Goal: Task Accomplishment & Management: Complete application form

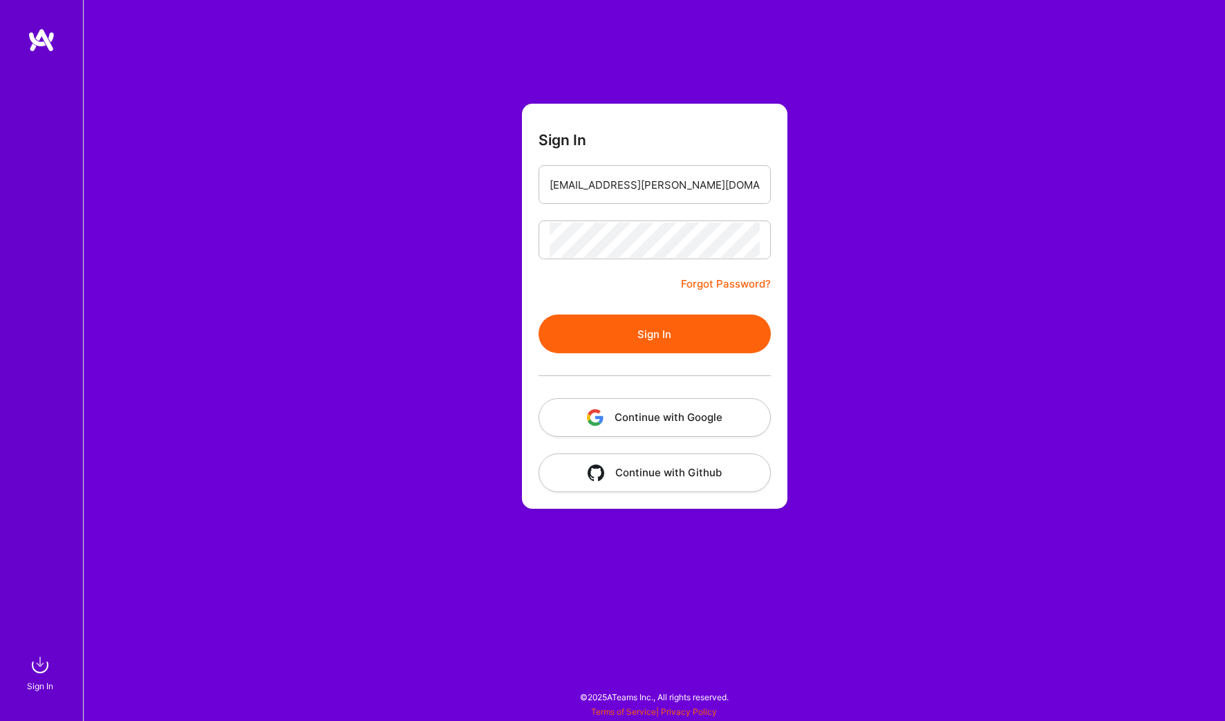
click at [675, 334] on button "Sign In" at bounding box center [655, 334] width 232 height 39
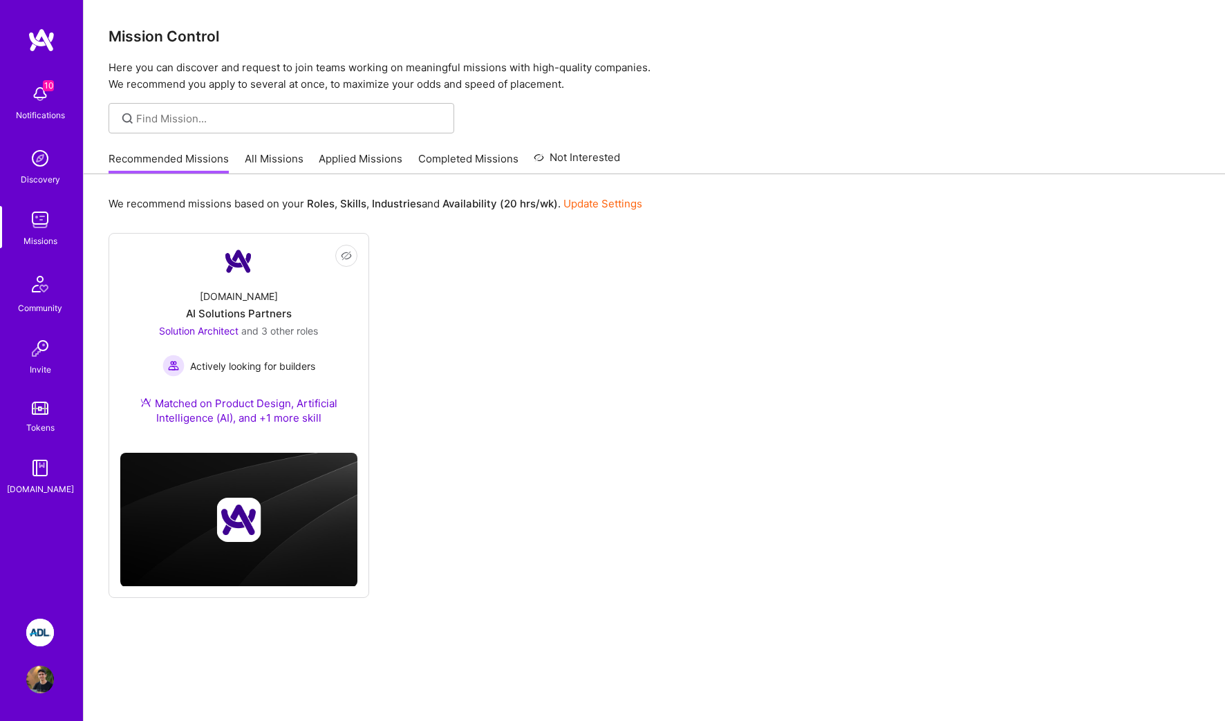
click at [48, 628] on img at bounding box center [40, 633] width 28 height 28
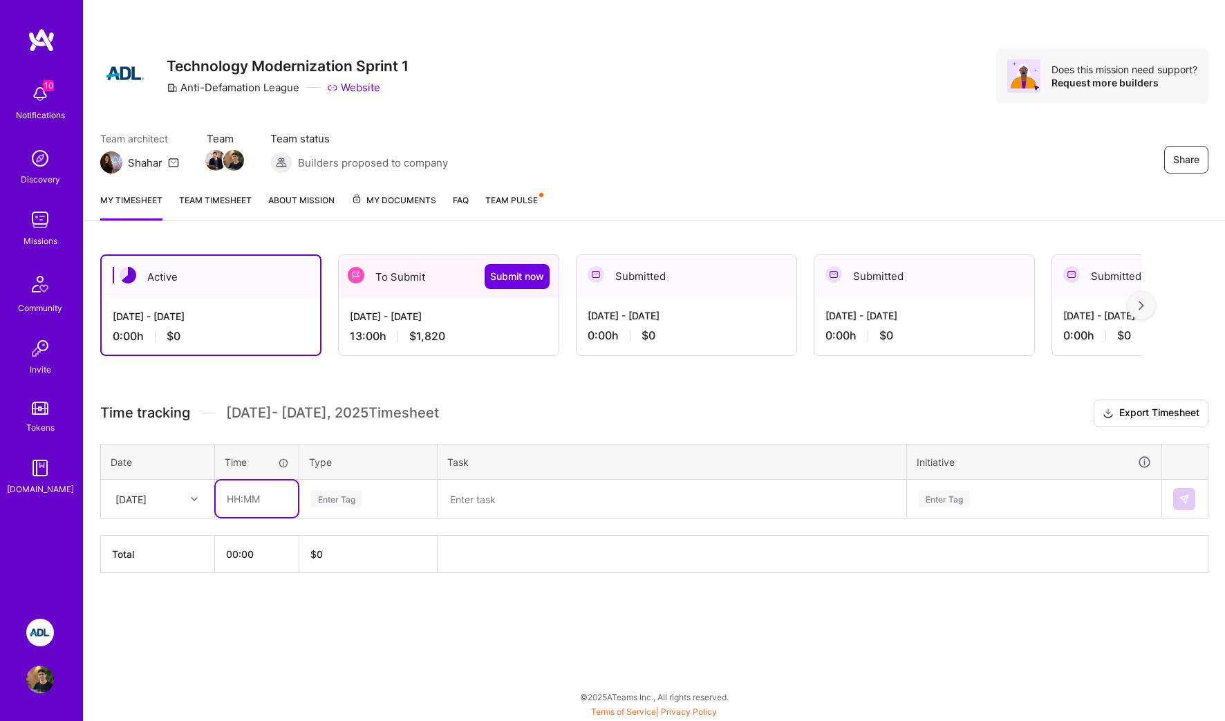
click at [241, 502] on input "text" at bounding box center [257, 498] width 82 height 37
type input "8"
type input "04:00"
click at [387, 496] on div "Enter Tag" at bounding box center [368, 498] width 117 height 17
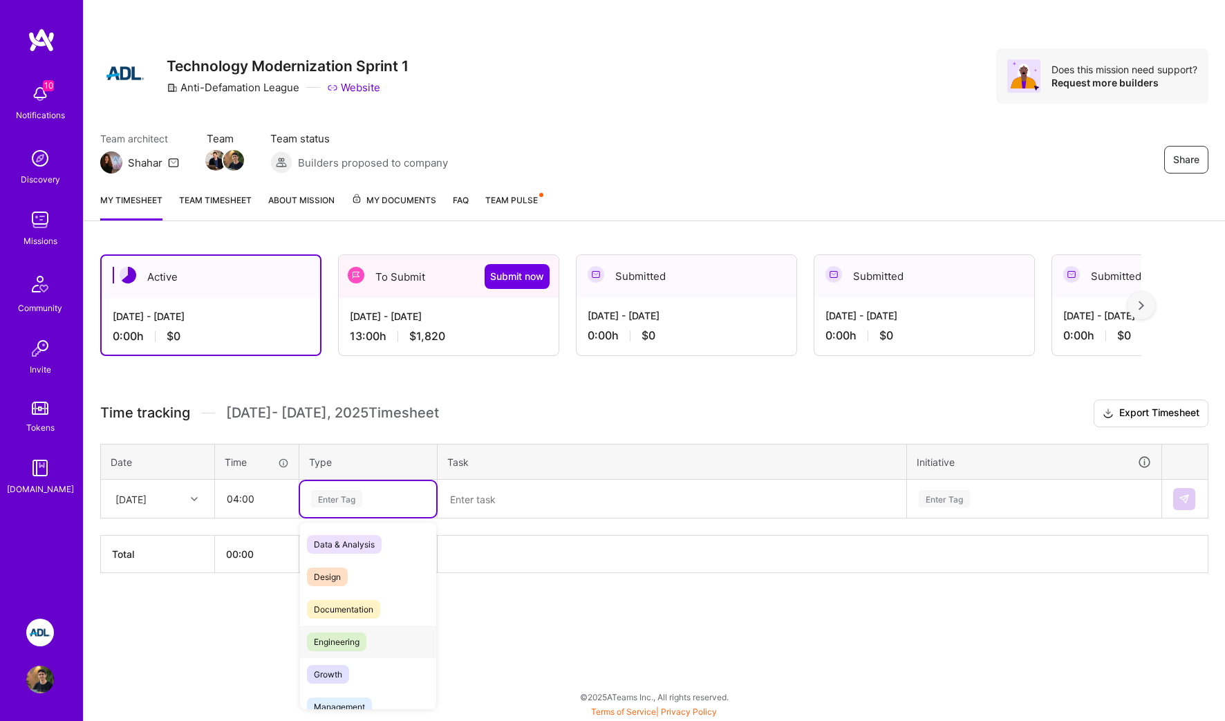
click at [365, 632] on div "Engineering" at bounding box center [368, 642] width 136 height 32
click at [494, 504] on textarea at bounding box center [672, 499] width 466 height 36
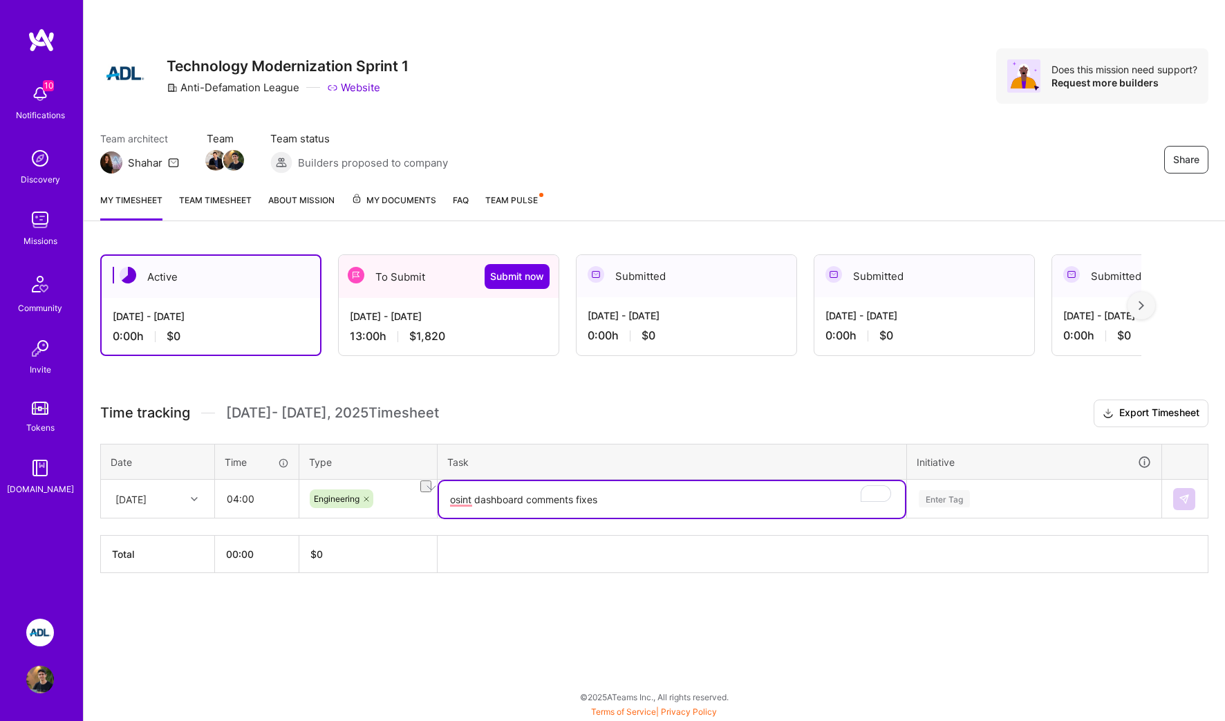
type textarea "osint dashboard comments fixes"
click at [1086, 509] on div "Enter Tag" at bounding box center [1034, 499] width 253 height 36
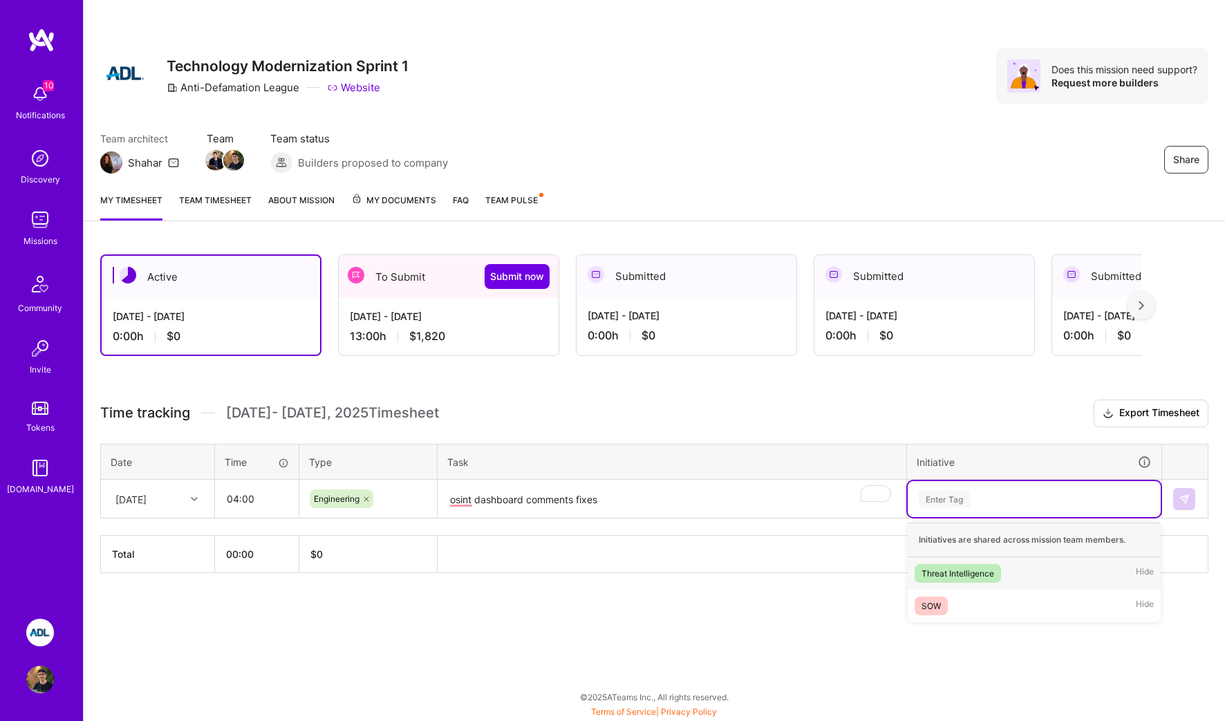
click at [1051, 579] on div "Threat Intelligence Hide" at bounding box center [1034, 573] width 253 height 32
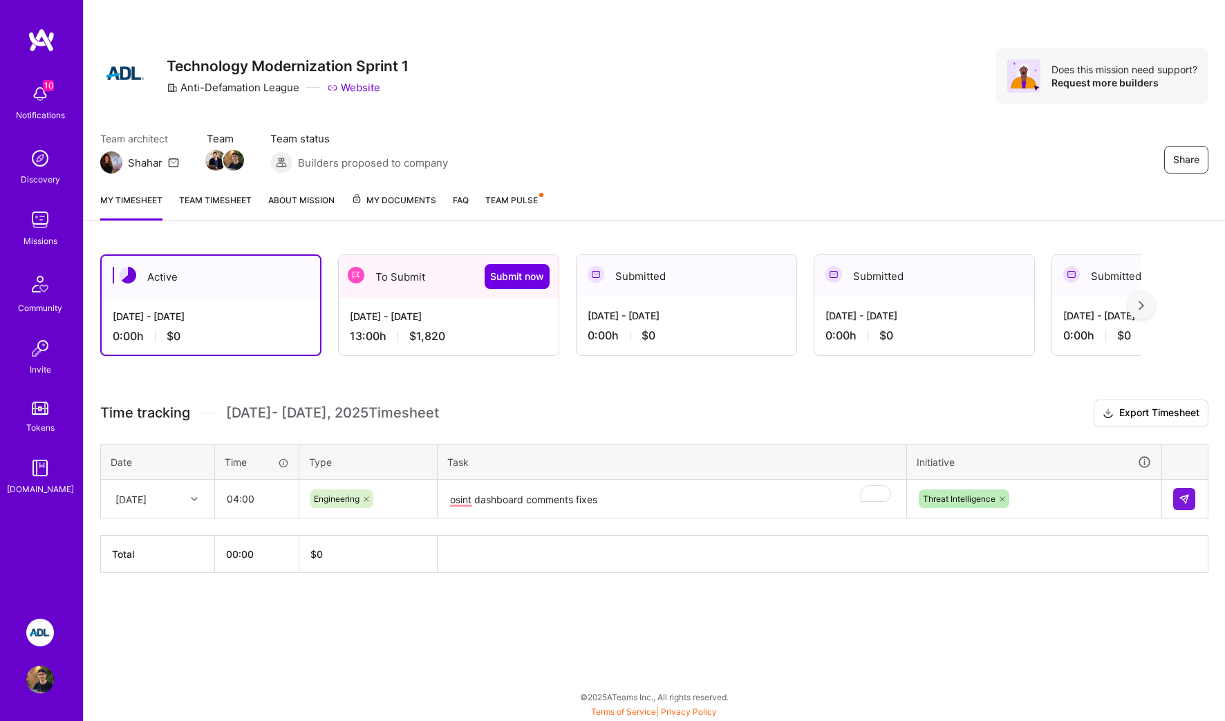
click at [172, 518] on div "Time tracking [DATE] - [DATE] Timesheet Export Timesheet Date Time Type Task In…" at bounding box center [654, 487] width 1108 height 174
click at [172, 504] on div "[DATE]" at bounding box center [147, 498] width 77 height 23
click at [153, 559] on div "[DATE]" at bounding box center [158, 564] width 112 height 26
click at [1188, 496] on img at bounding box center [1184, 499] width 11 height 11
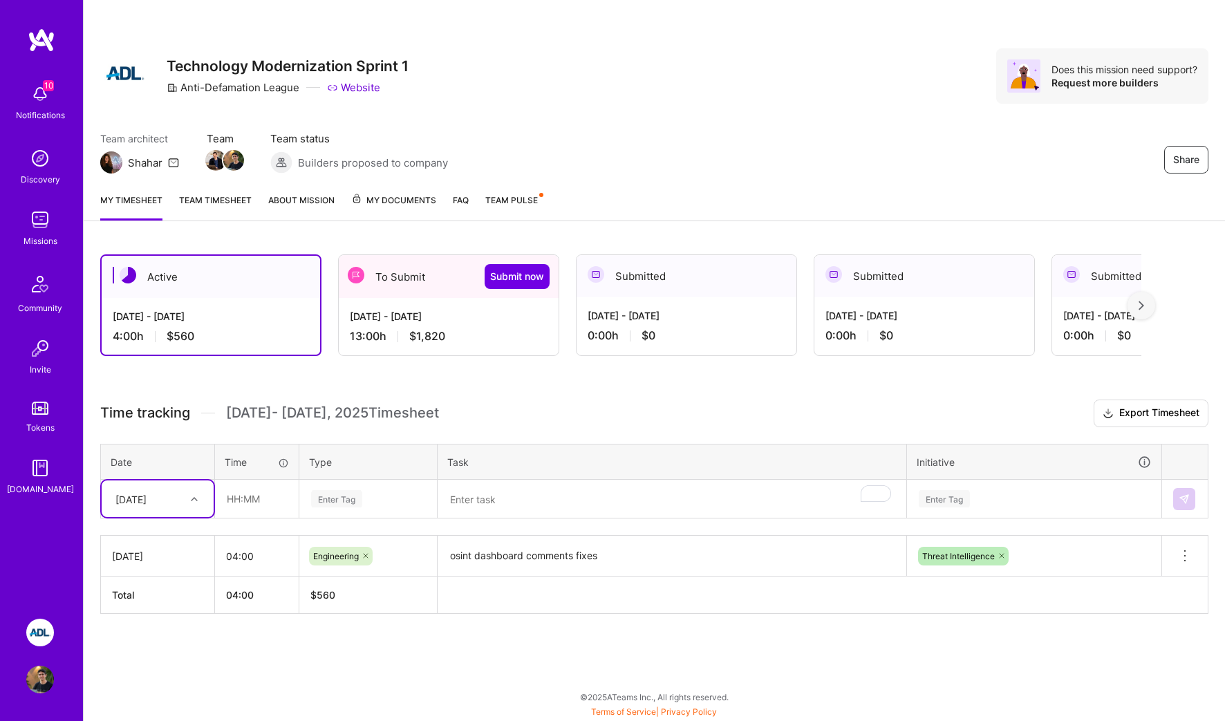
click at [171, 505] on div "[DATE]" at bounding box center [147, 498] width 77 height 23
click at [154, 566] on div "[DATE]" at bounding box center [158, 564] width 112 height 26
click at [261, 510] on input "text" at bounding box center [257, 498] width 82 height 37
paste input "text"
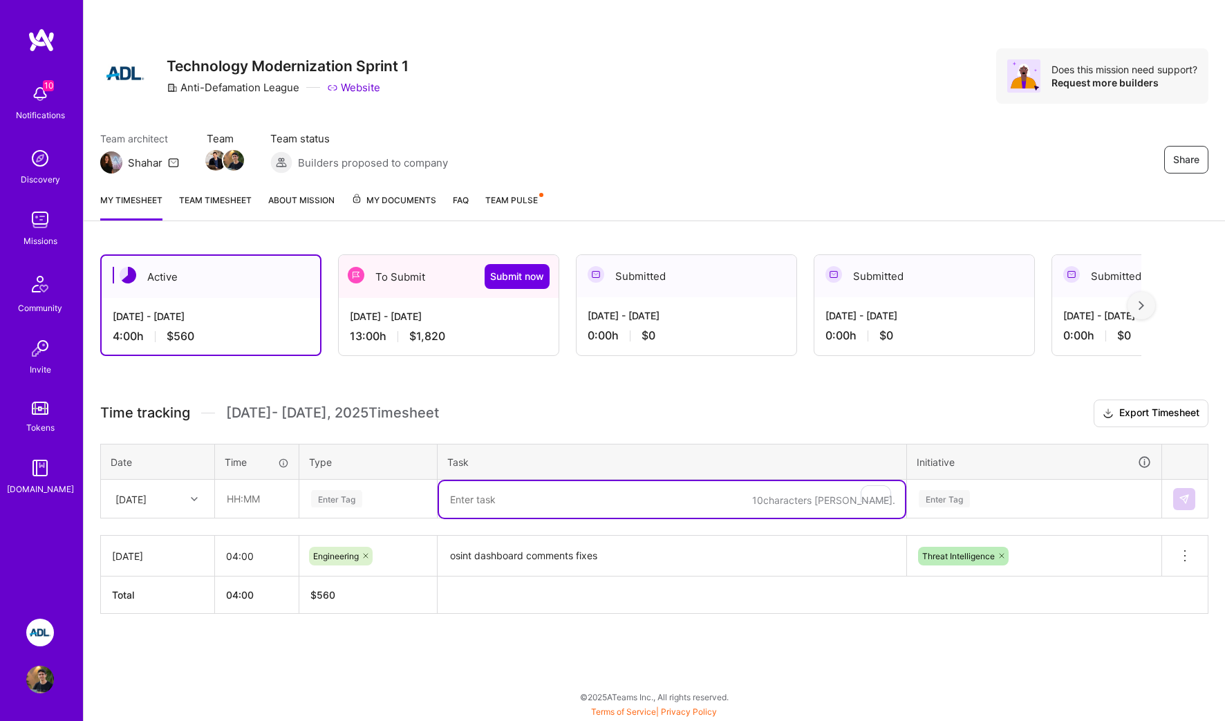
click at [445, 499] on textarea "To enrich screen reader interactions, please activate Accessibility in Grammarl…" at bounding box center [672, 499] width 466 height 37
paste textarea "osint dashboard comments fixes"
type textarea "osint dashboard comments fixes"
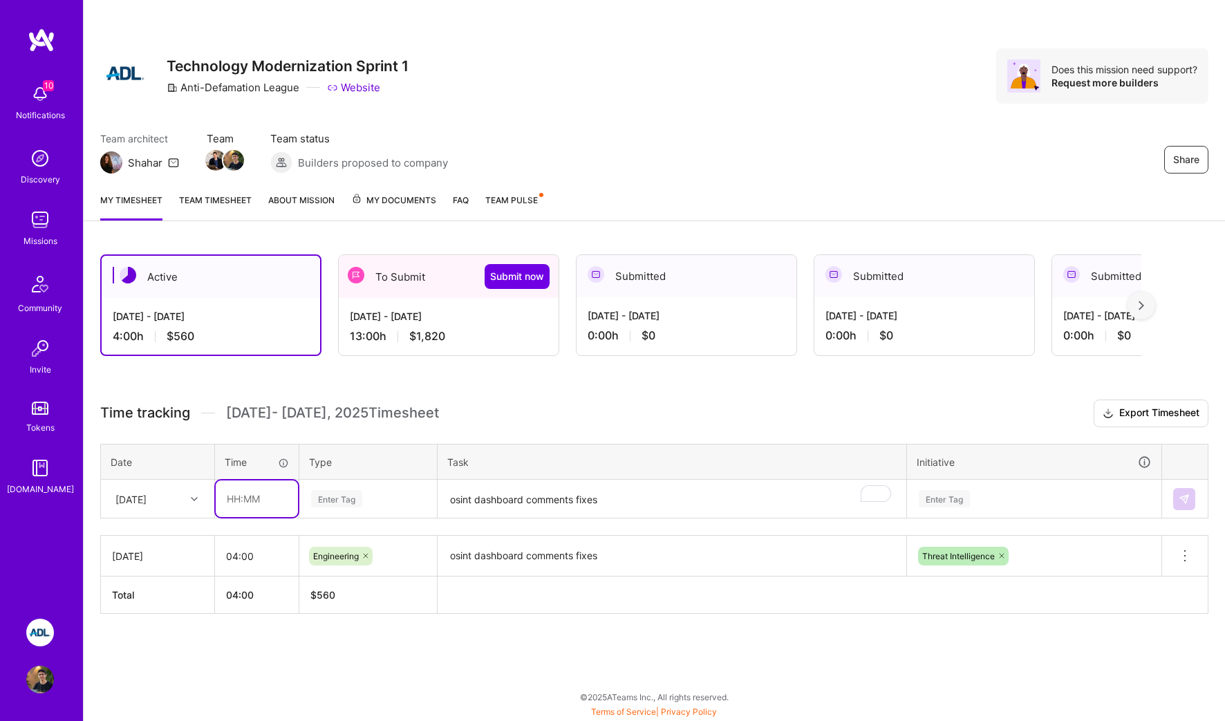
click at [252, 497] on input "text" at bounding box center [257, 498] width 82 height 37
type input "08:00"
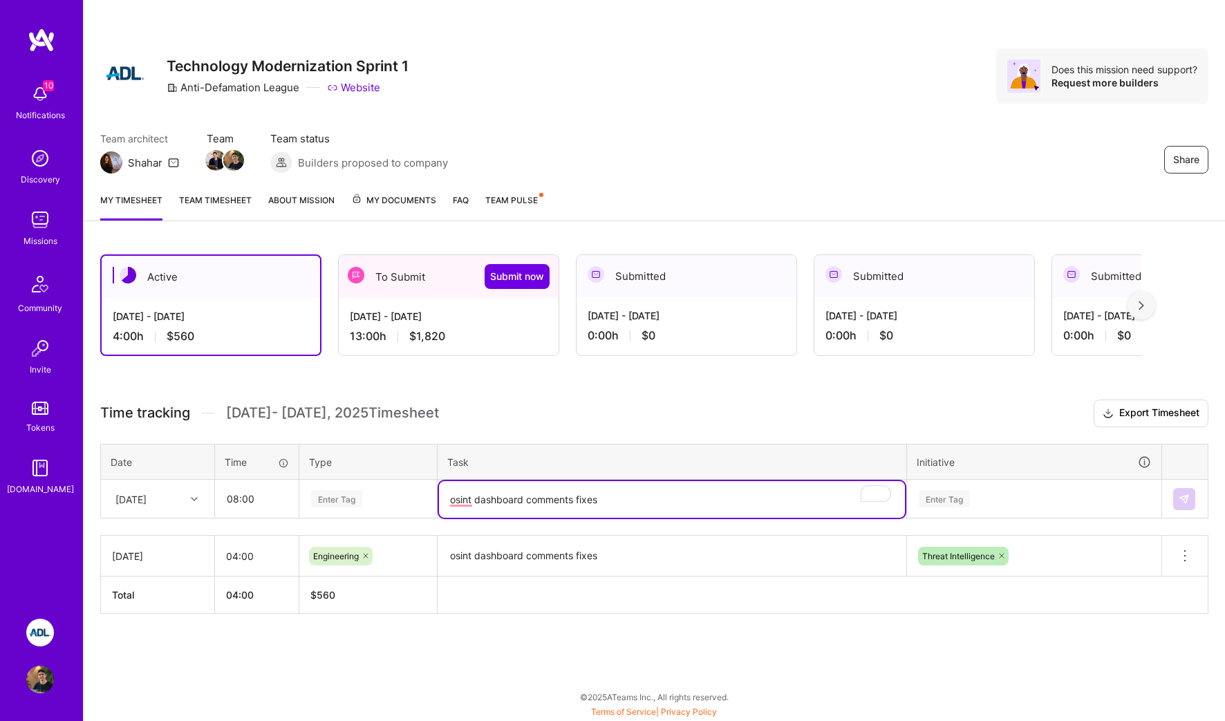
click at [742, 512] on textarea "osint dashboard comments fixes" at bounding box center [672, 499] width 466 height 37
type textarea "osint dashboard comments fixes and onboarding"
click at [957, 494] on div "Enter Tag" at bounding box center [944, 498] width 51 height 21
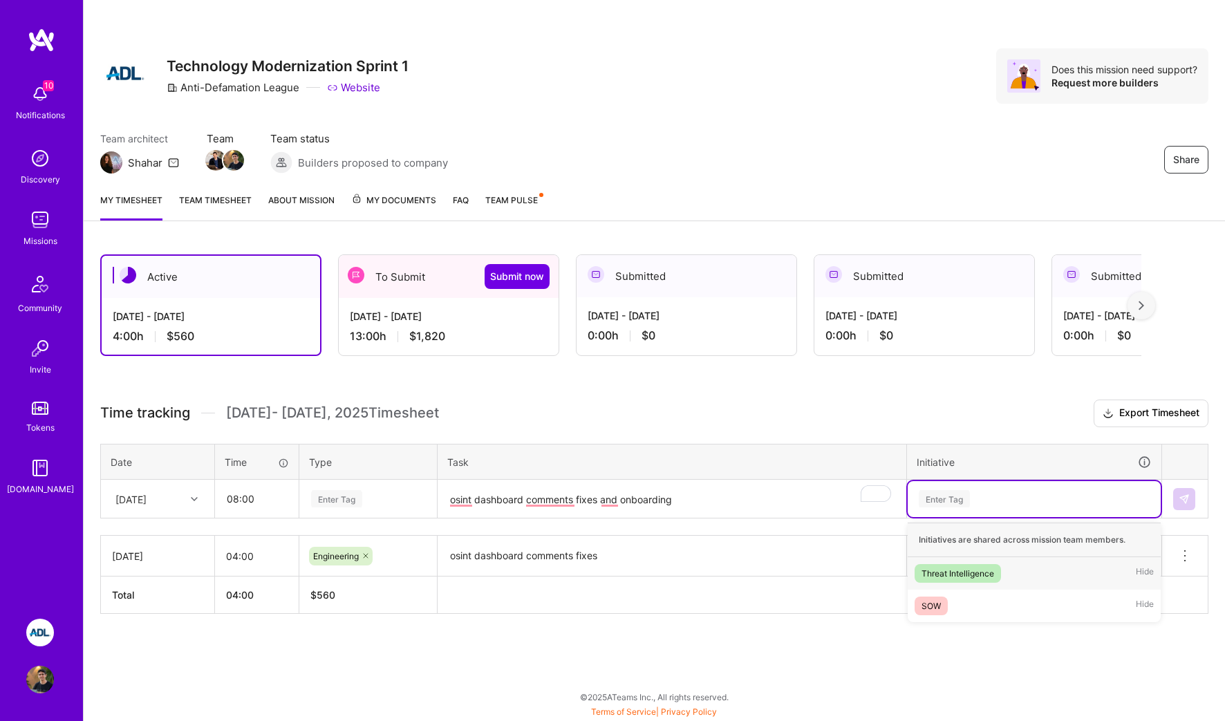
click at [964, 568] on div "Threat Intelligence" at bounding box center [958, 573] width 73 height 15
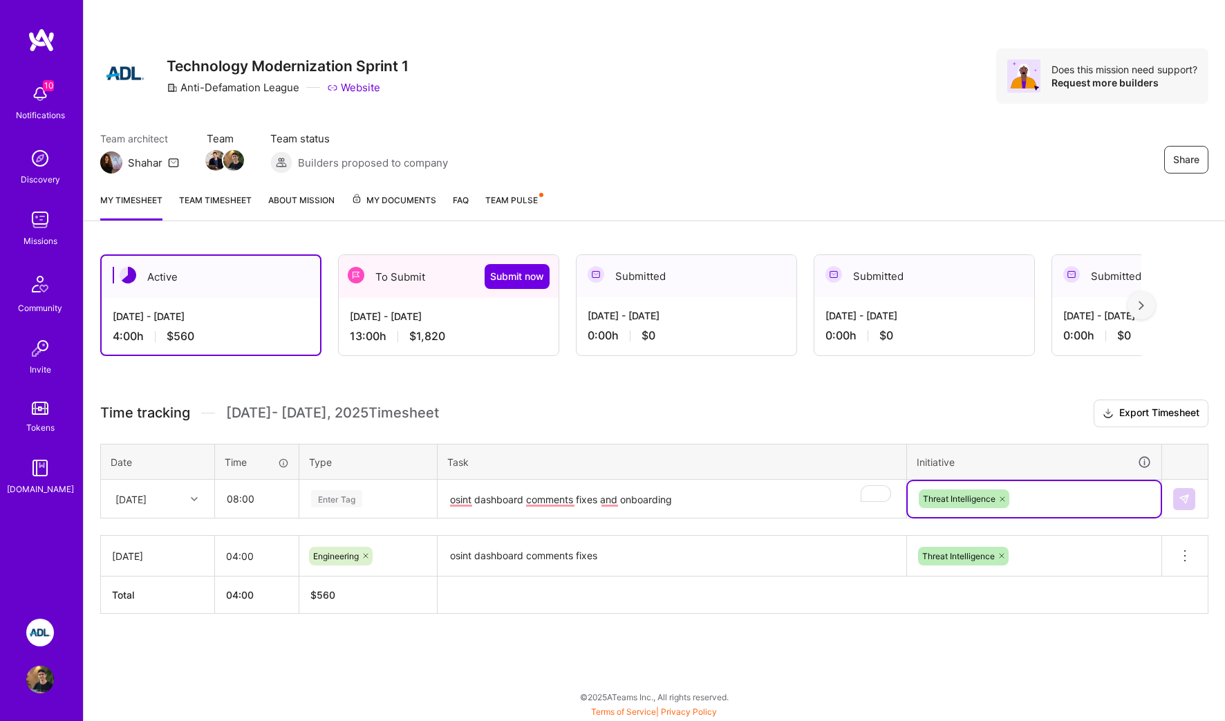
click at [393, 501] on div "Enter Tag" at bounding box center [368, 498] width 117 height 17
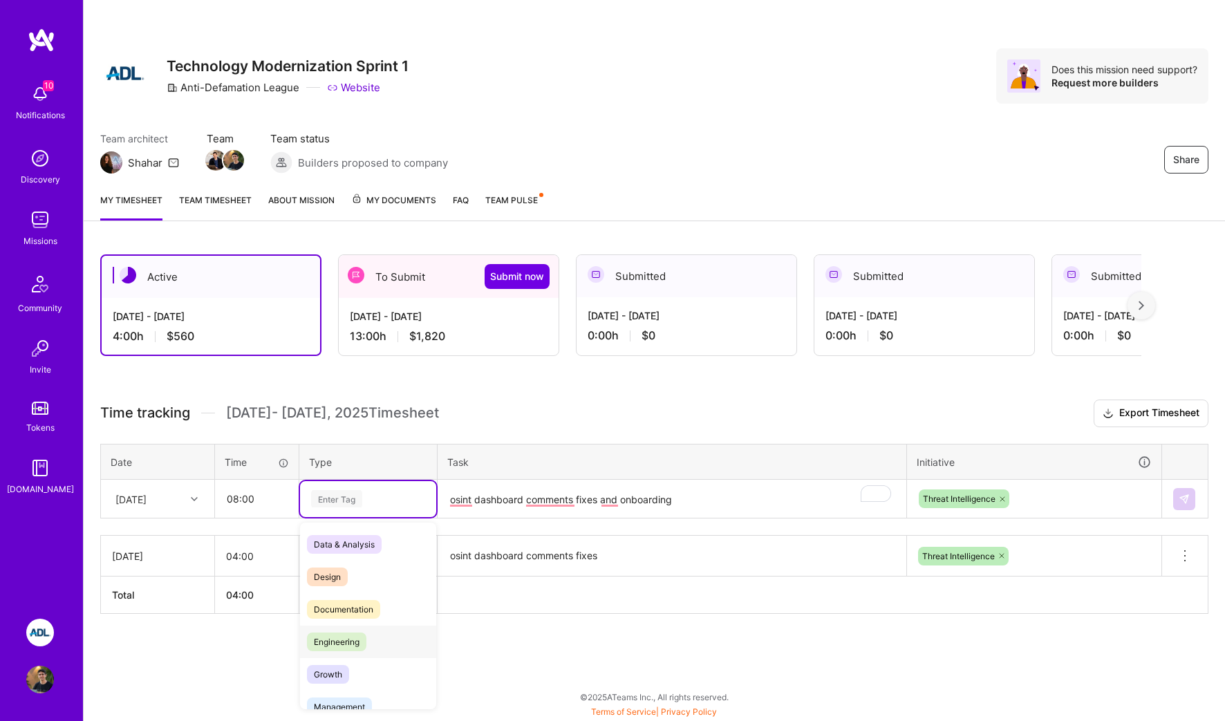
click at [350, 639] on span "Engineering" at bounding box center [336, 642] width 59 height 19
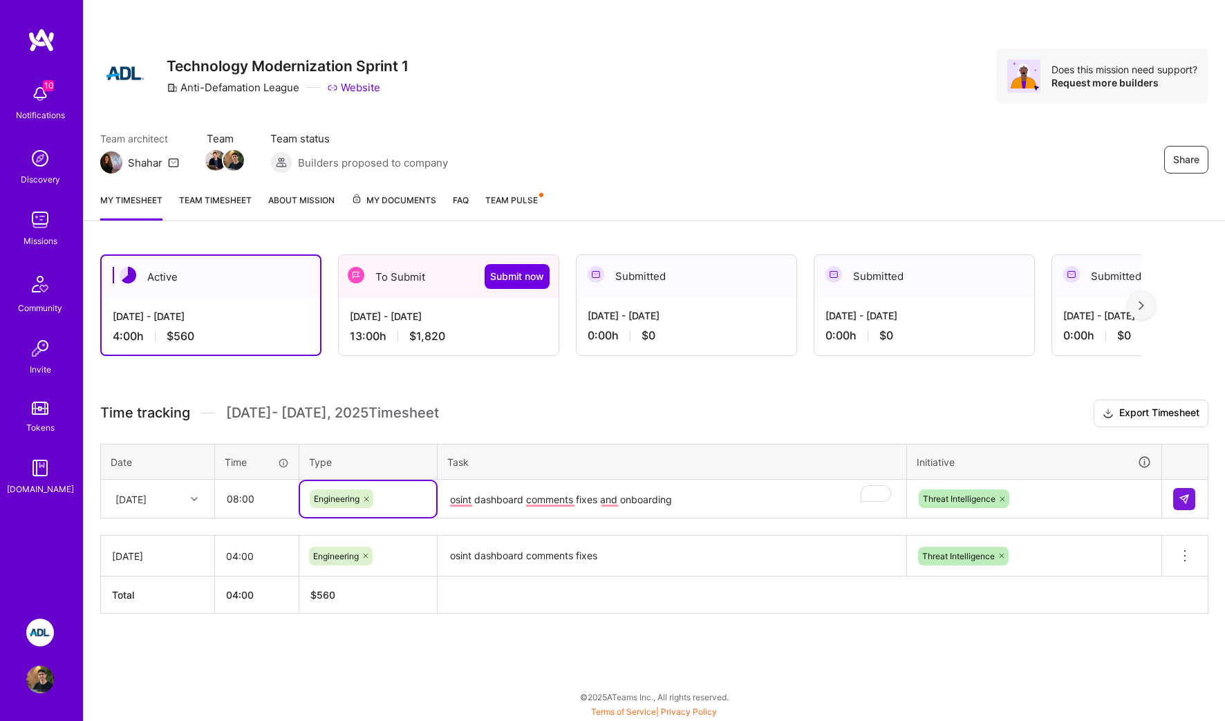
click at [746, 501] on textarea "osint dashboard comments fixes and onboarding" at bounding box center [672, 499] width 466 height 37
click at [1182, 492] on button at bounding box center [1184, 499] width 22 height 22
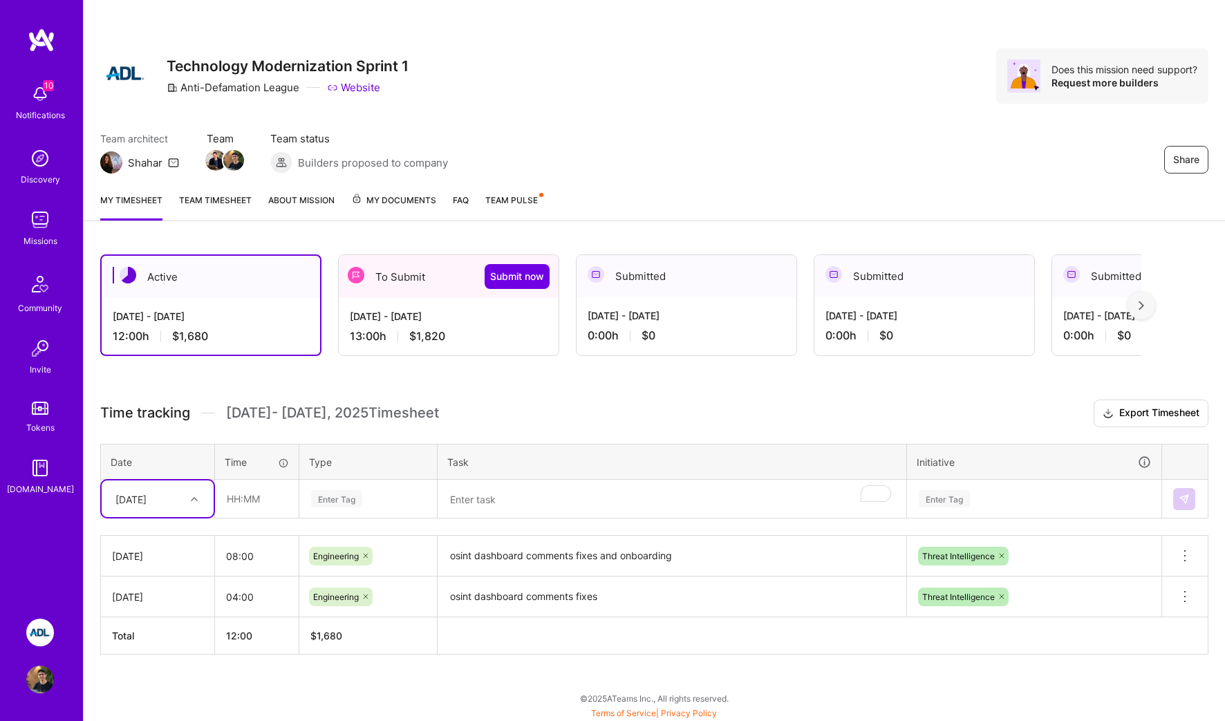
scroll to position [1, 0]
click at [406, 281] on div "To Submit Submit now" at bounding box center [449, 275] width 220 height 43
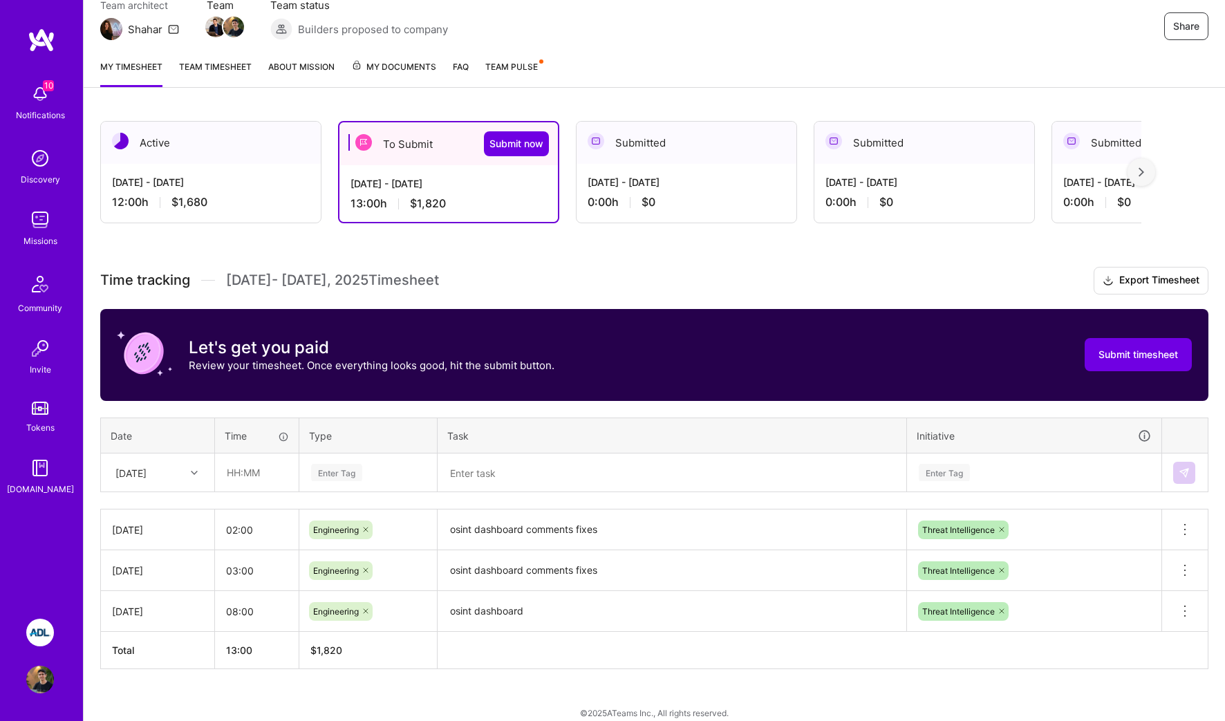
scroll to position [132, 0]
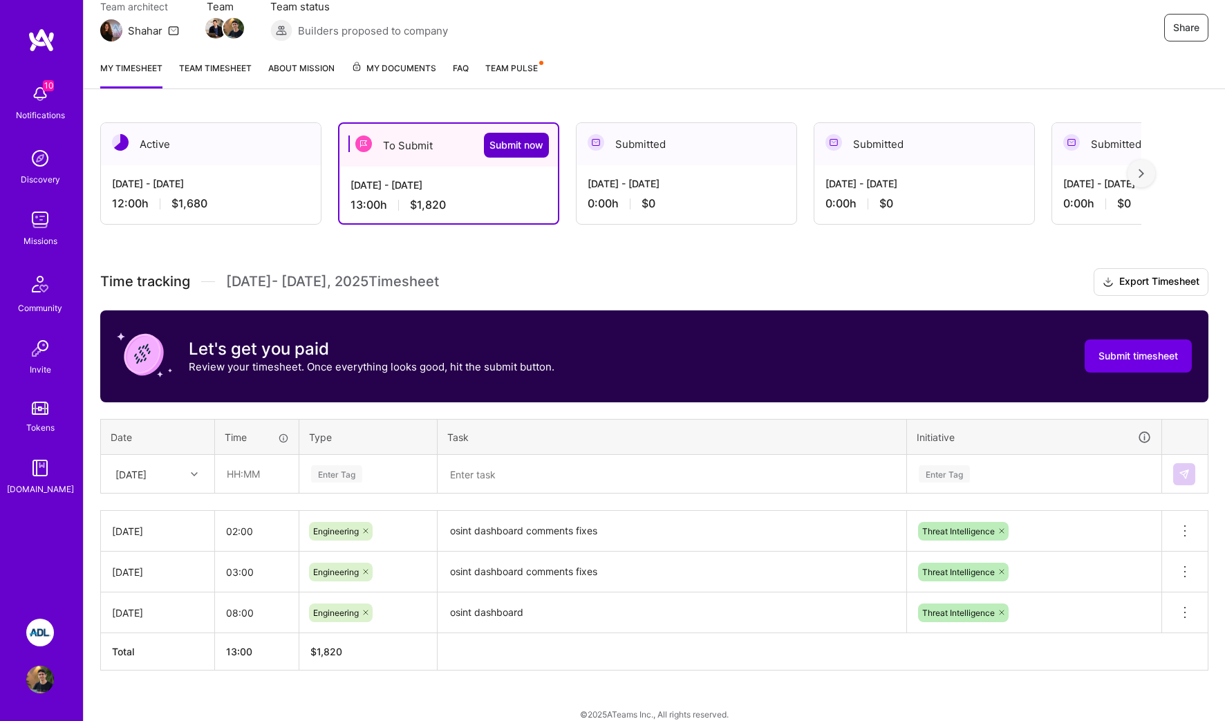
click at [506, 149] on span "Submit now" at bounding box center [516, 145] width 54 height 14
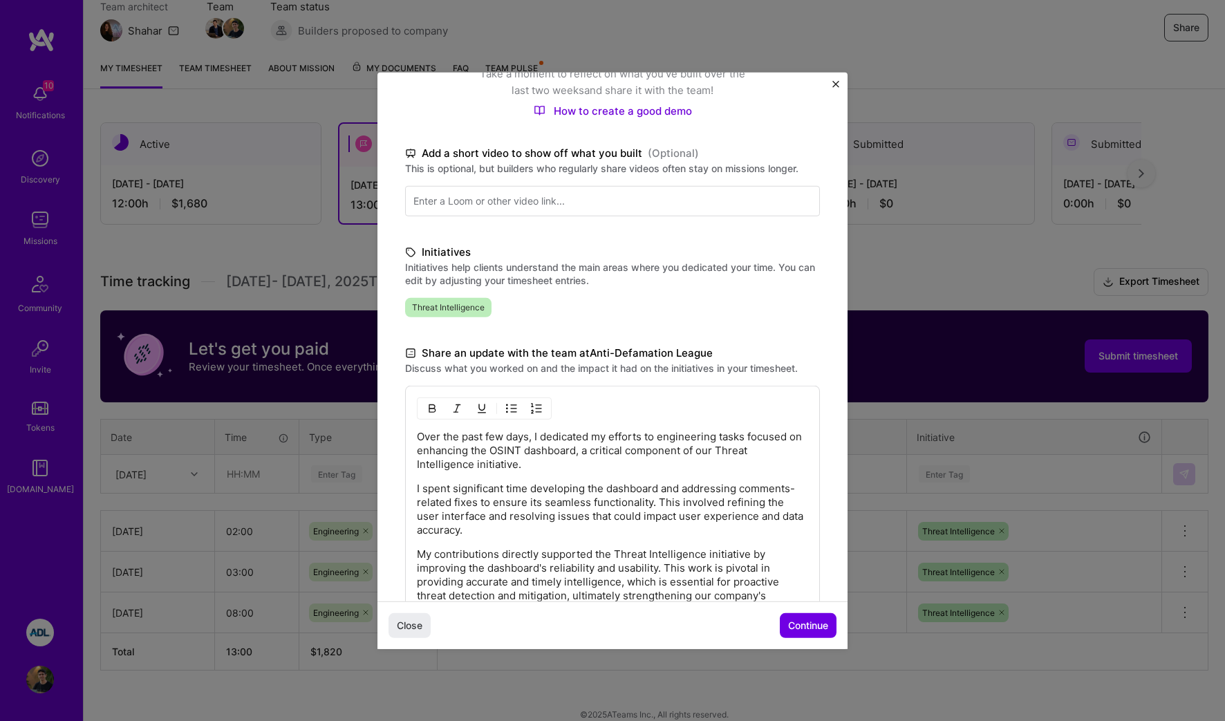
scroll to position [274, 0]
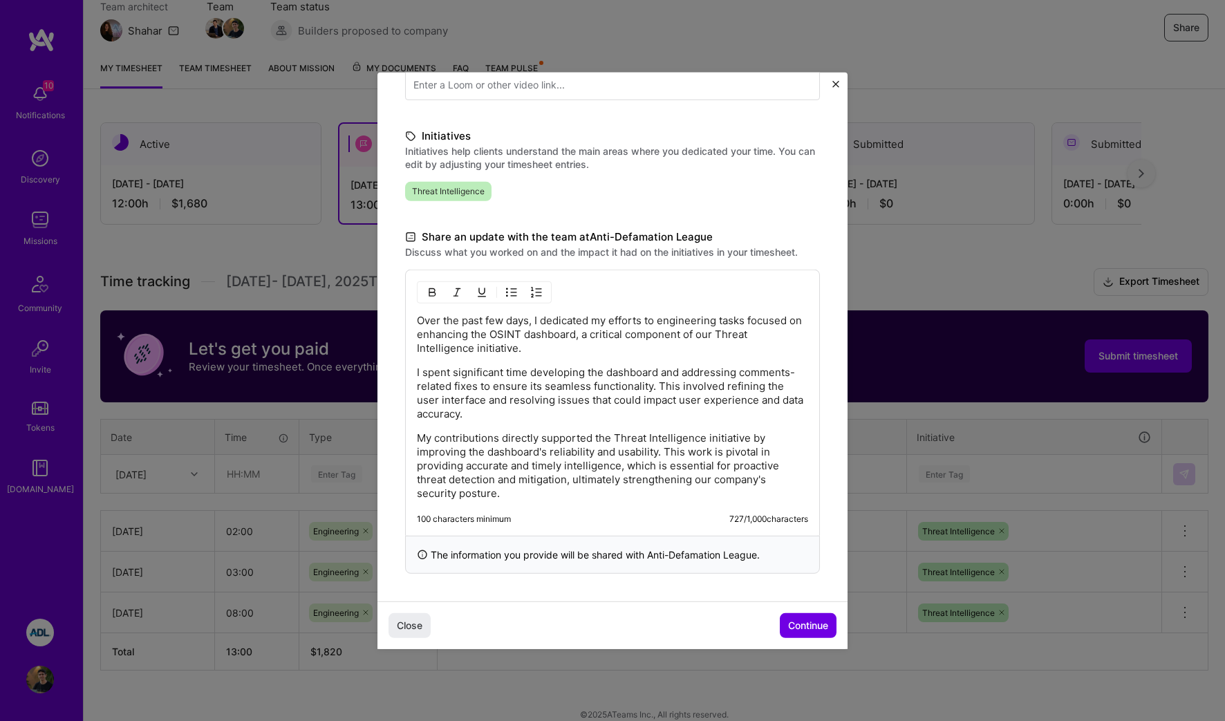
click at [737, 471] on p "My contributions directly supported the Threat Intelligence initiative by impro…" at bounding box center [612, 465] width 391 height 69
click at [787, 606] on div "Close Continue" at bounding box center [612, 625] width 470 height 48
click at [789, 614] on button "Continue" at bounding box center [808, 625] width 57 height 25
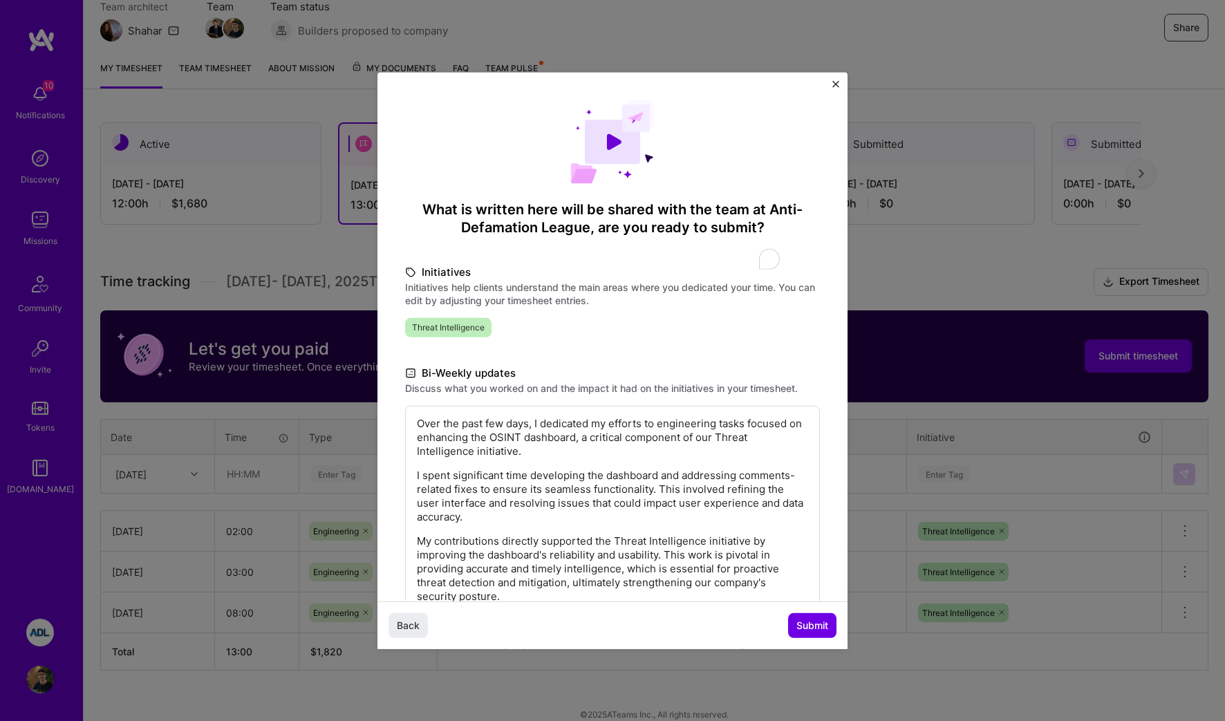
scroll to position [88, 0]
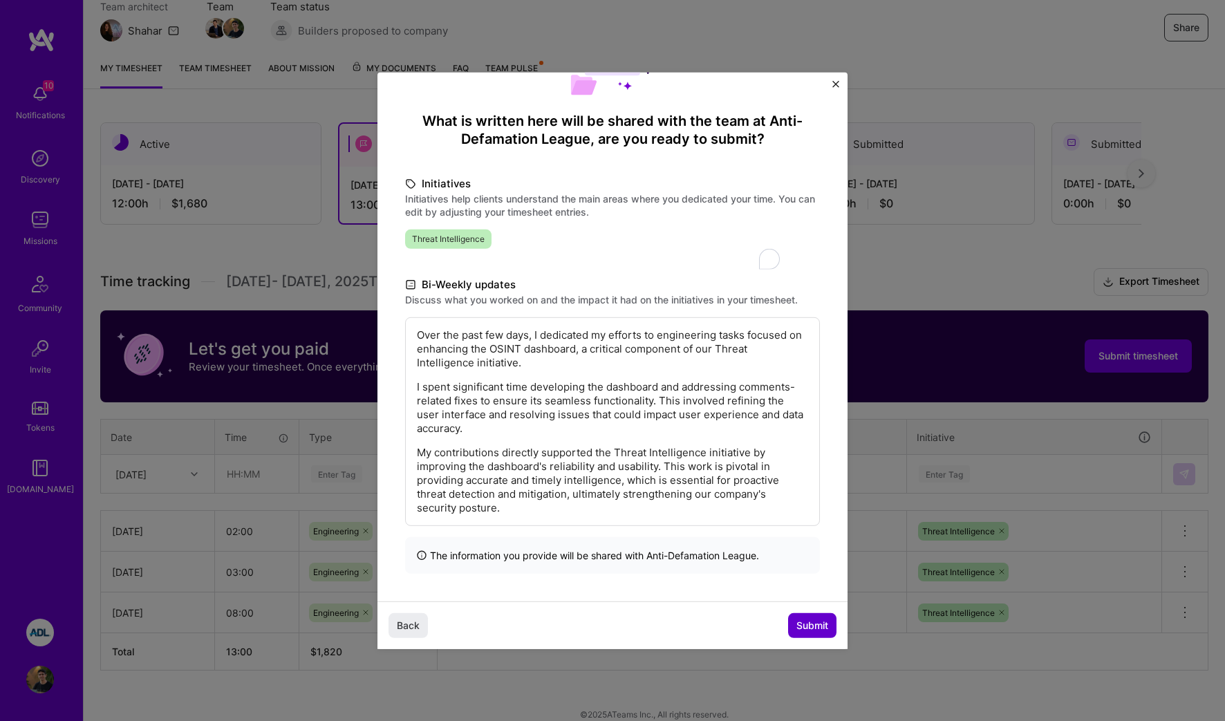
click at [823, 623] on span "Submit" at bounding box center [812, 626] width 32 height 14
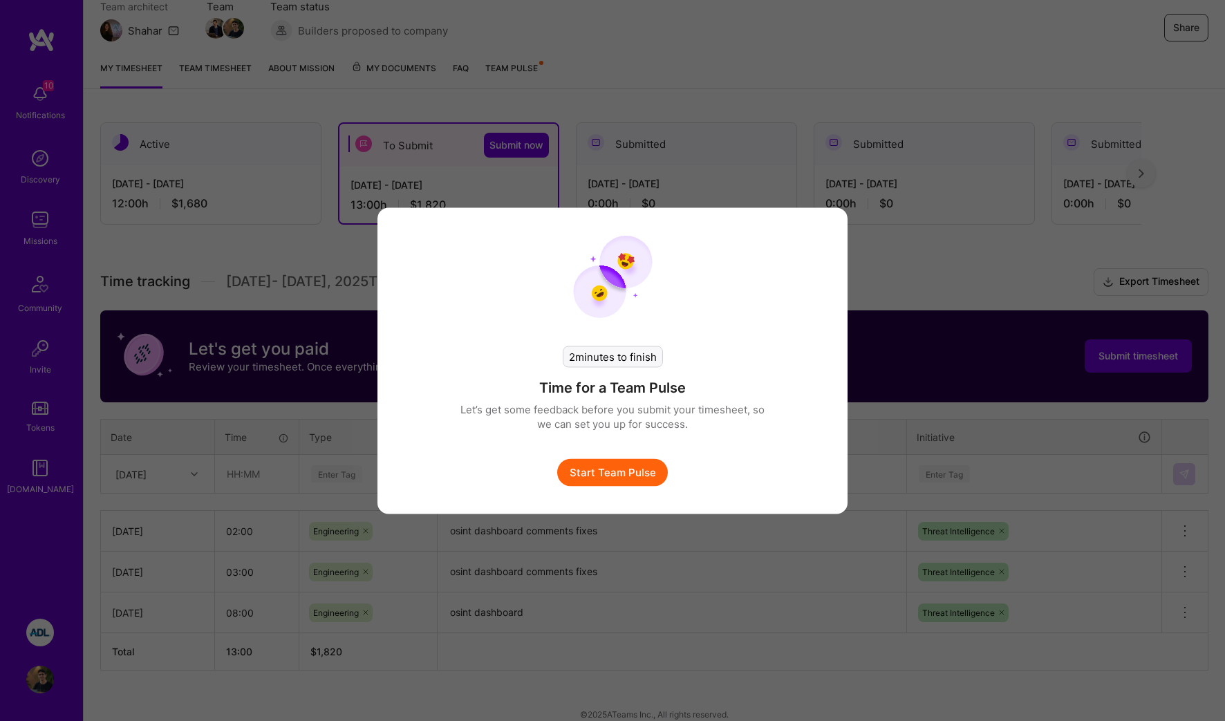
click at [920, 417] on div "2 minutes to finish Time for a Team Pulse Let’s get some feedback before you su…" at bounding box center [612, 360] width 1225 height 721
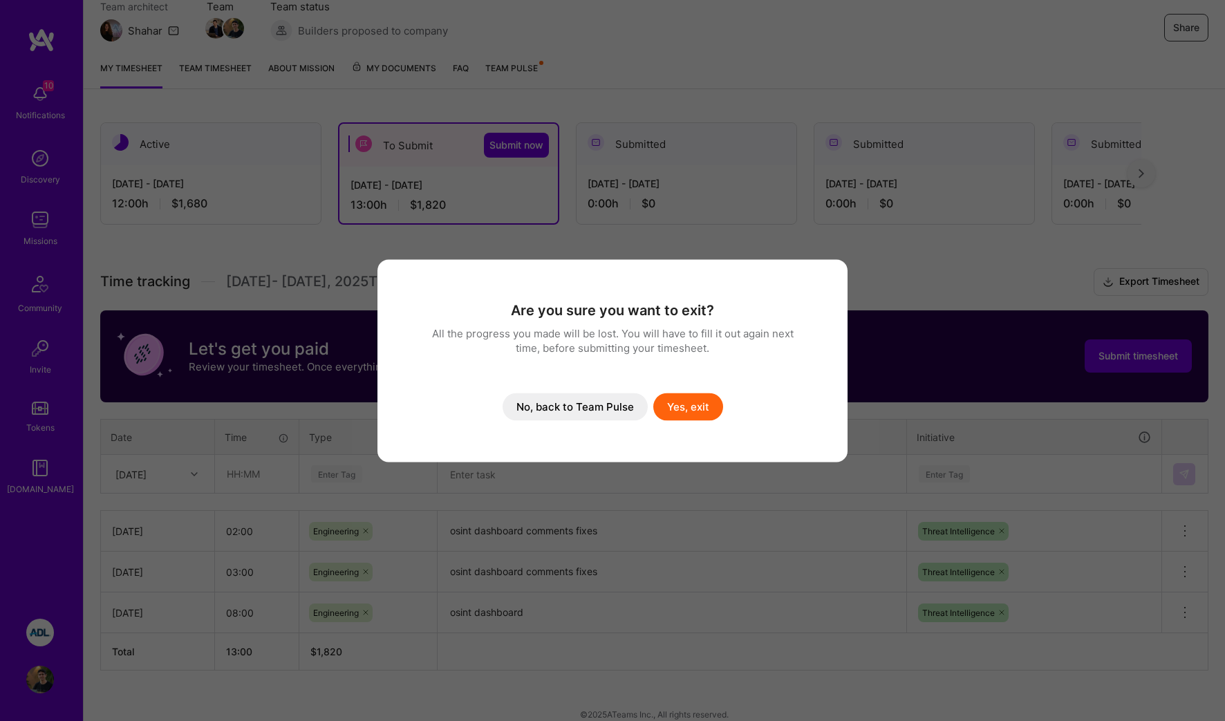
click at [608, 400] on button "No, back to Team Pulse" at bounding box center [575, 407] width 145 height 28
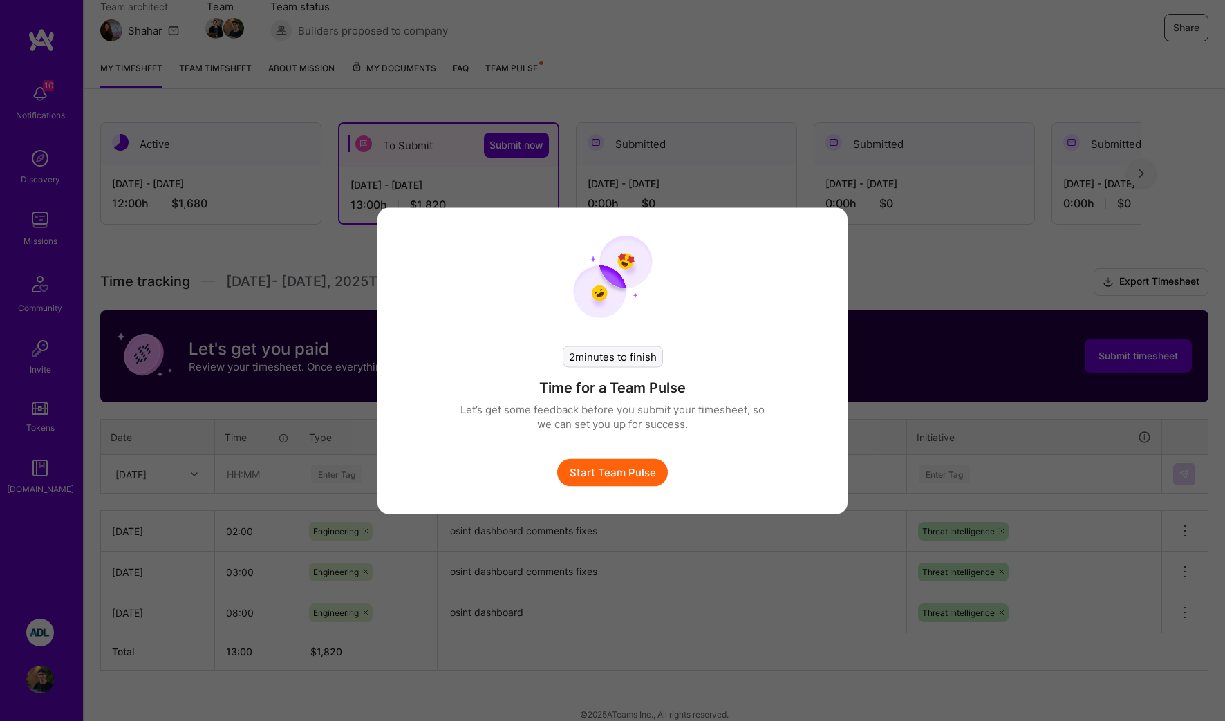
click at [896, 400] on div "2 minutes to finish Time for a Team Pulse Let’s get some feedback before you su…" at bounding box center [612, 360] width 1225 height 721
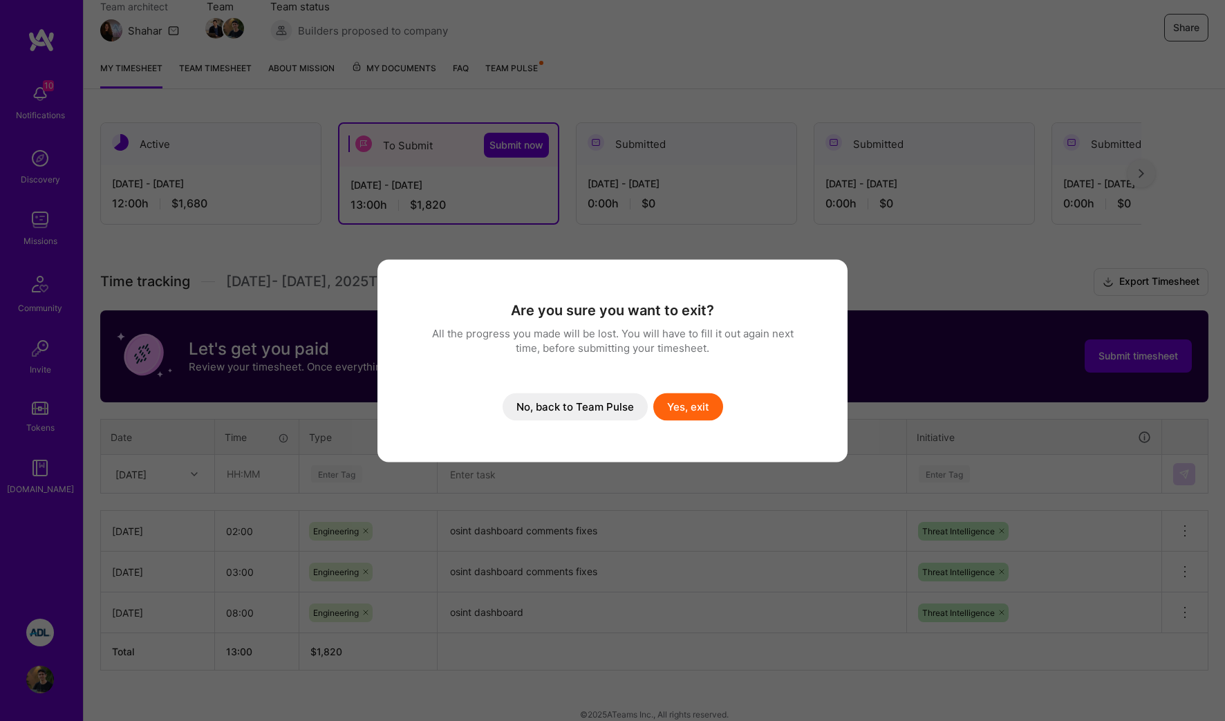
click at [675, 413] on button "Yes, exit" at bounding box center [688, 407] width 70 height 28
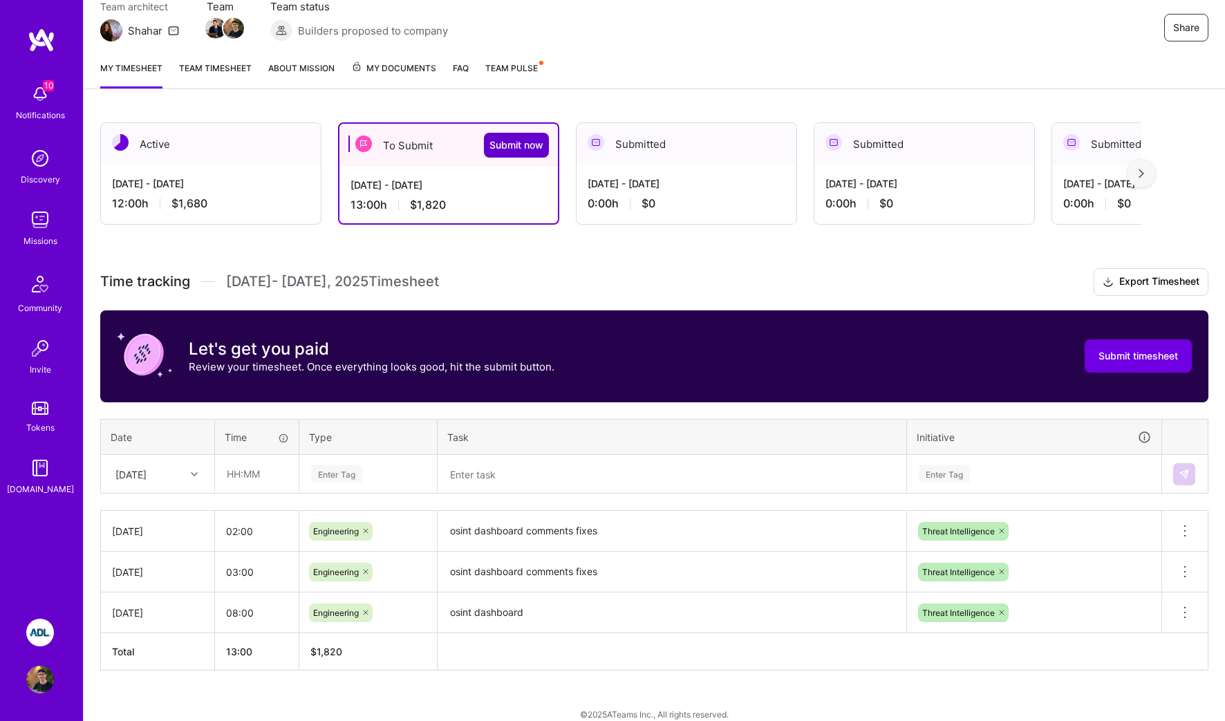
click at [530, 147] on span "Submit now" at bounding box center [516, 145] width 54 height 14
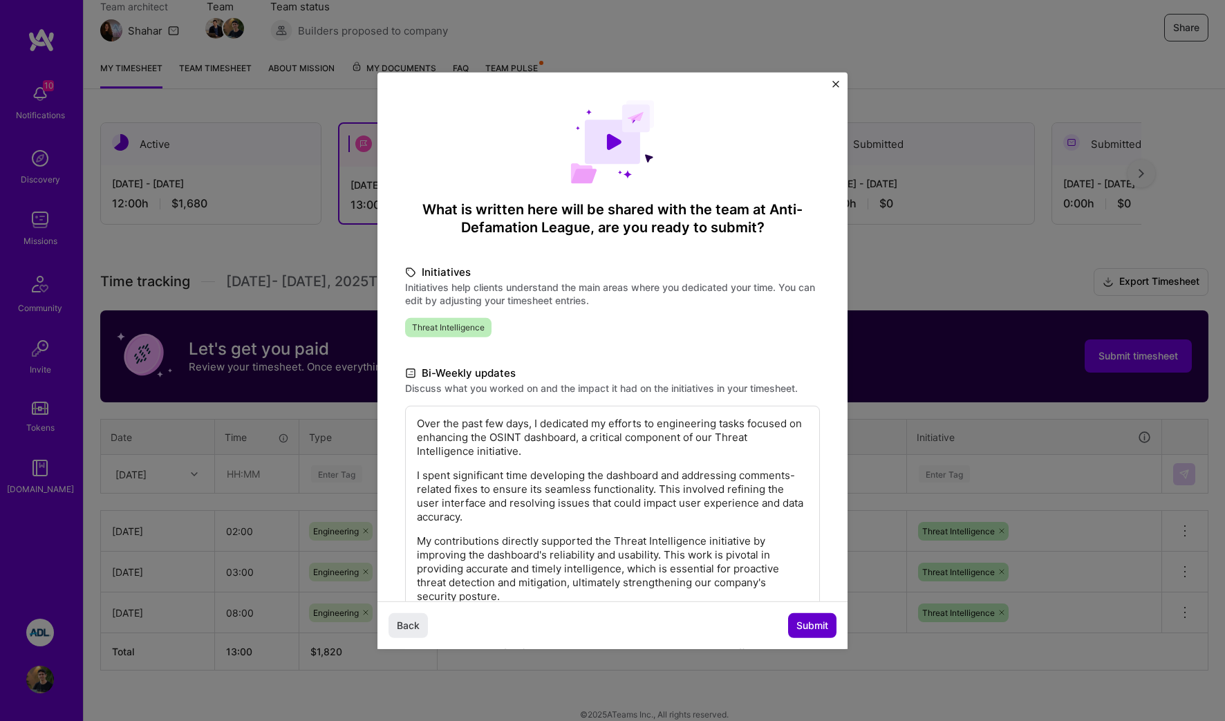
click at [813, 632] on button "Submit" at bounding box center [812, 625] width 48 height 25
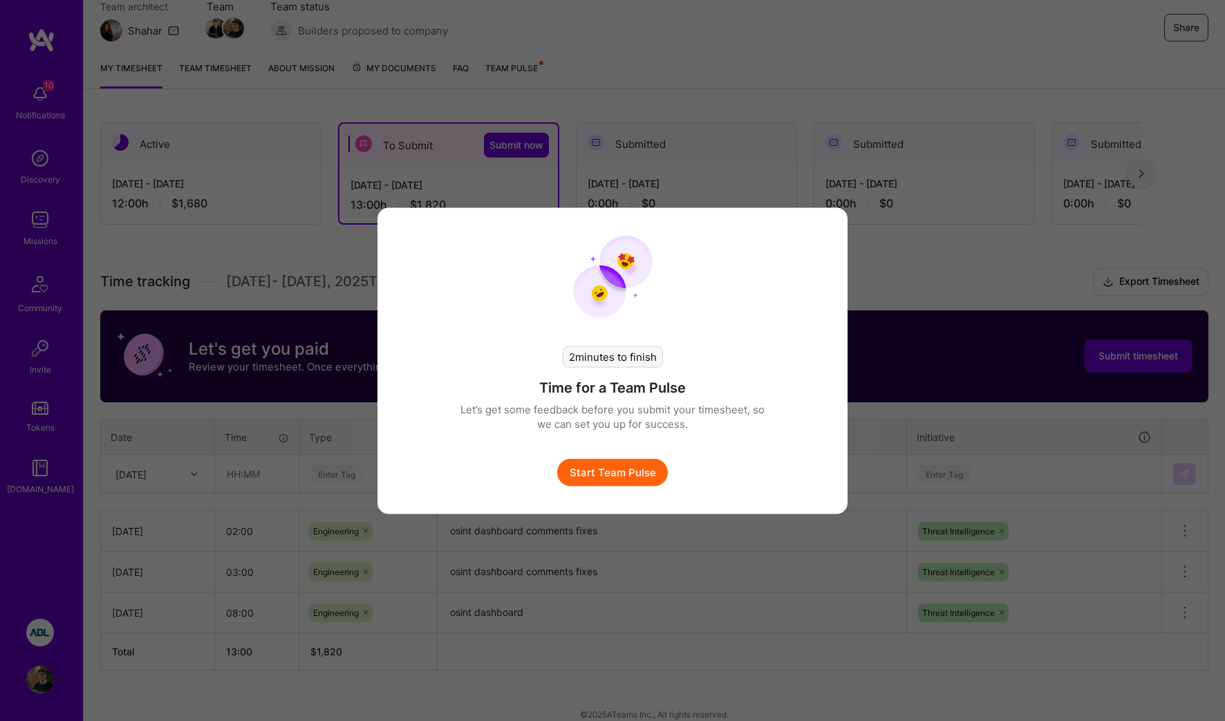
click at [638, 458] on button "Start Team Pulse" at bounding box center [612, 472] width 111 height 28
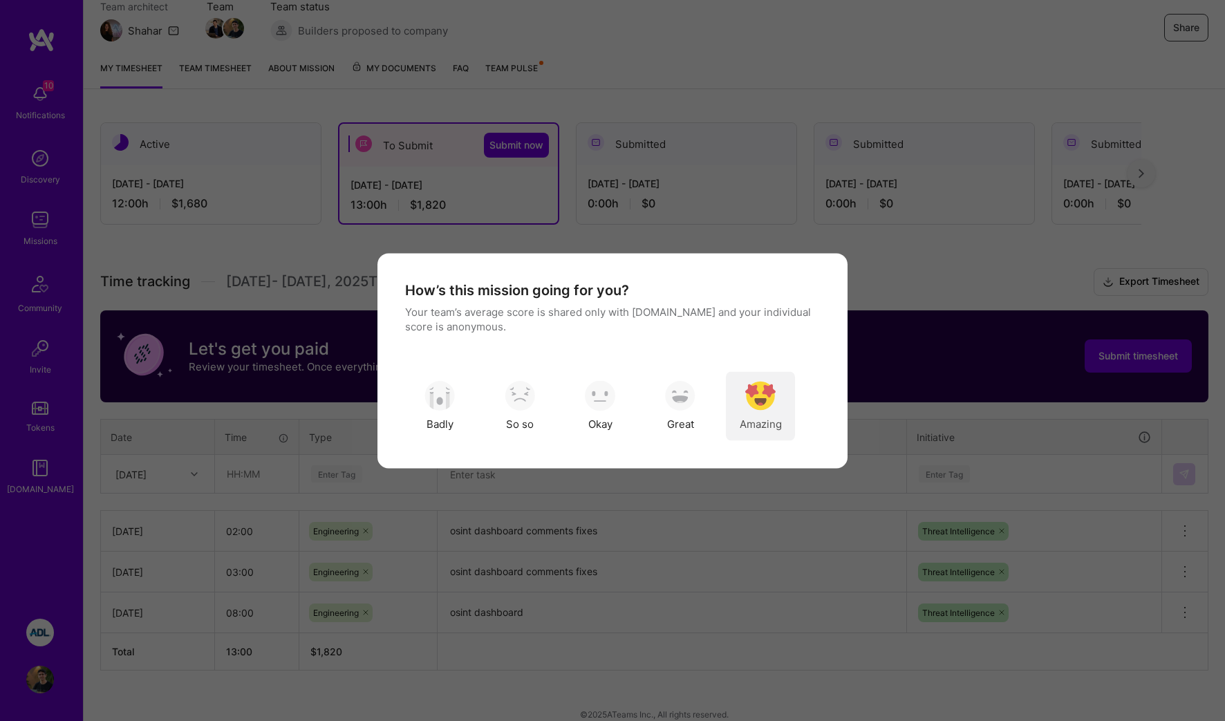
click at [766, 408] on img "modal" at bounding box center [760, 396] width 30 height 30
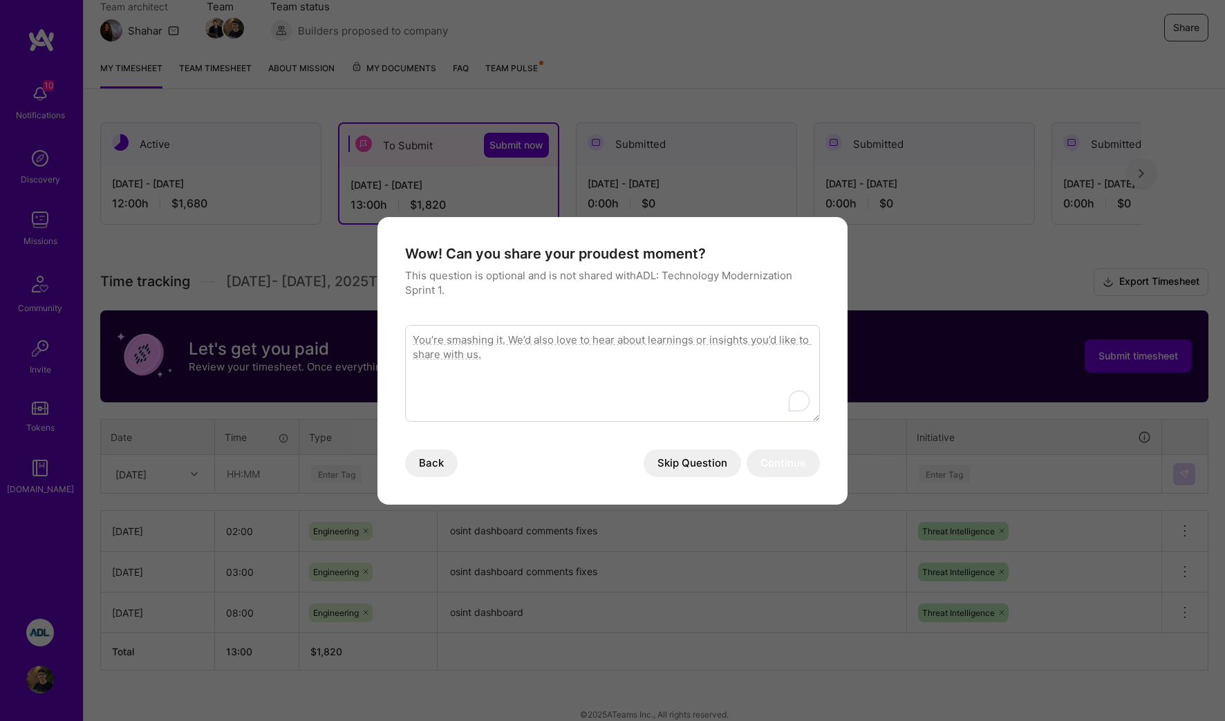
click at [684, 353] on textarea "To enrich screen reader interactions, please activate Accessibility in Grammarl…" at bounding box center [612, 373] width 415 height 97
click at [695, 459] on button "Skip Question" at bounding box center [692, 463] width 97 height 28
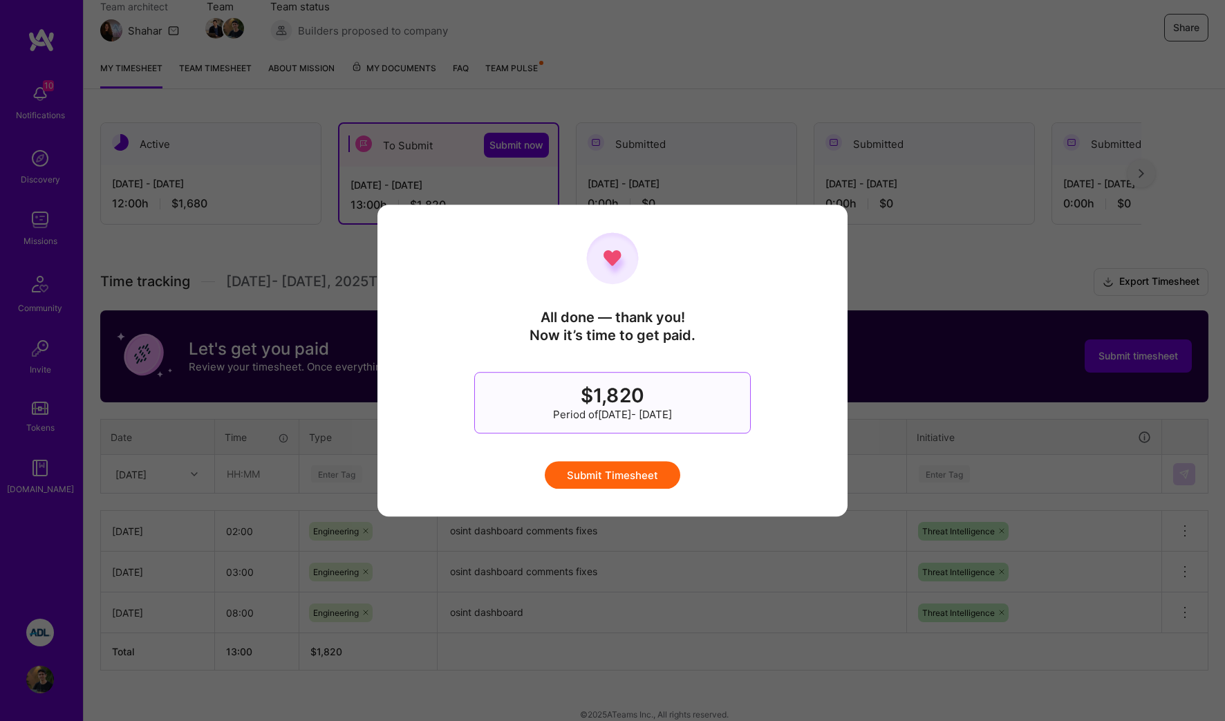
click at [651, 469] on button "Submit Timesheet" at bounding box center [612, 475] width 135 height 28
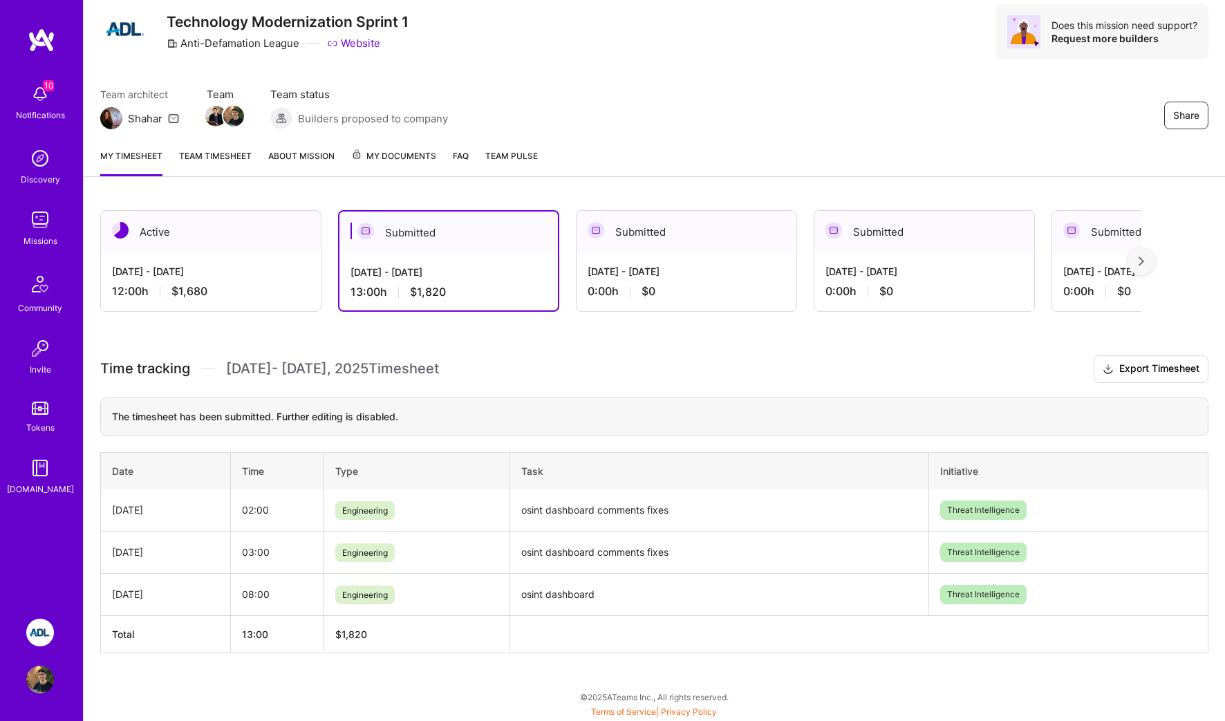
scroll to position [44, 0]
